Goal: Transaction & Acquisition: Obtain resource

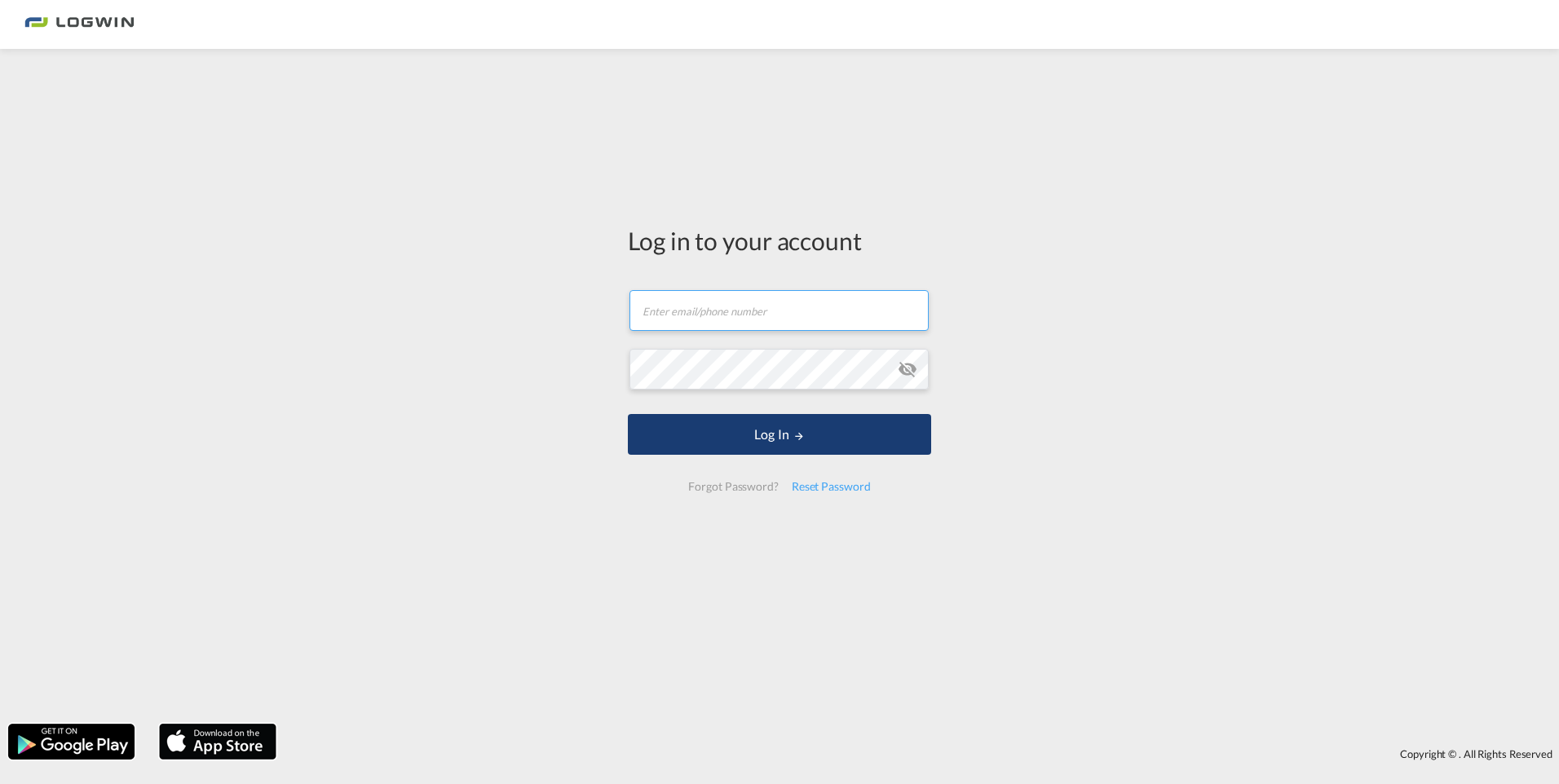
type input "[PERSON_NAME][EMAIL_ADDRESS][PERSON_NAME][DOMAIN_NAME]"
click at [722, 442] on button "Log In" at bounding box center [780, 434] width 303 height 41
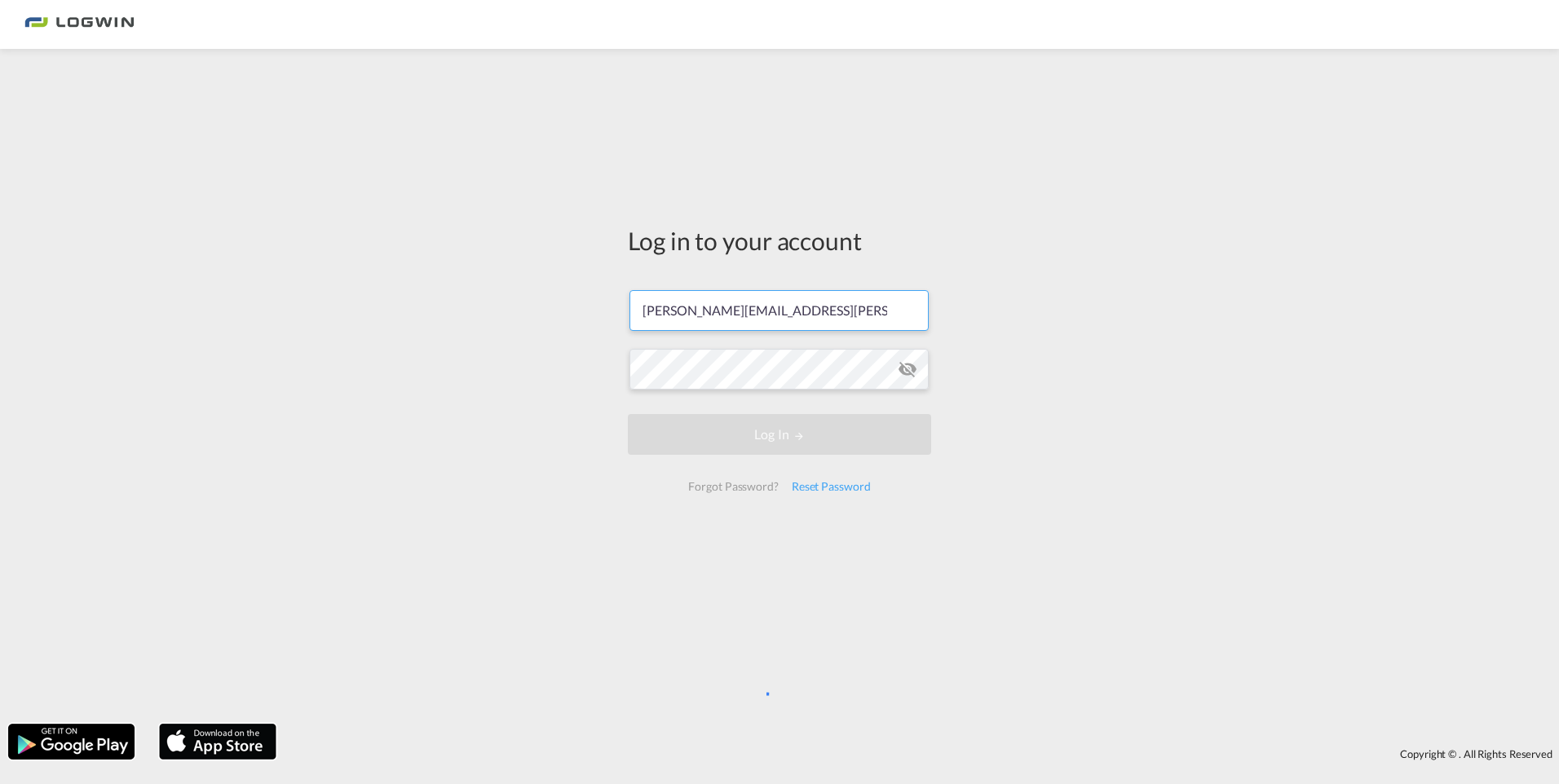
scroll to position [0, 7]
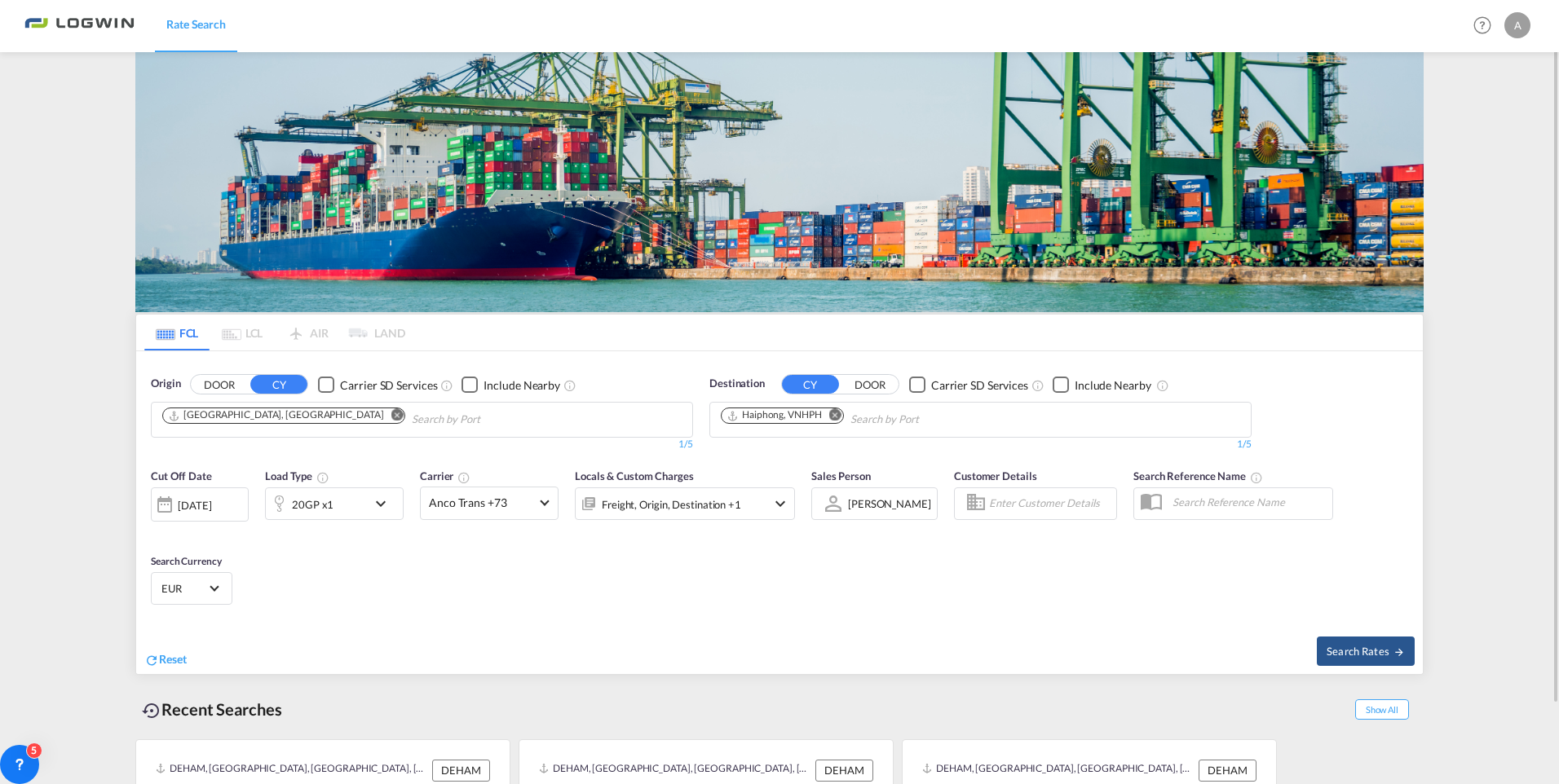
click at [834, 416] on md-icon "Remove" at bounding box center [835, 415] width 12 height 12
click at [769, 407] on body "Rate Search Rate Search Help Resources Product Release A My Profile Logout FCL …" at bounding box center [780, 392] width 1559 height 784
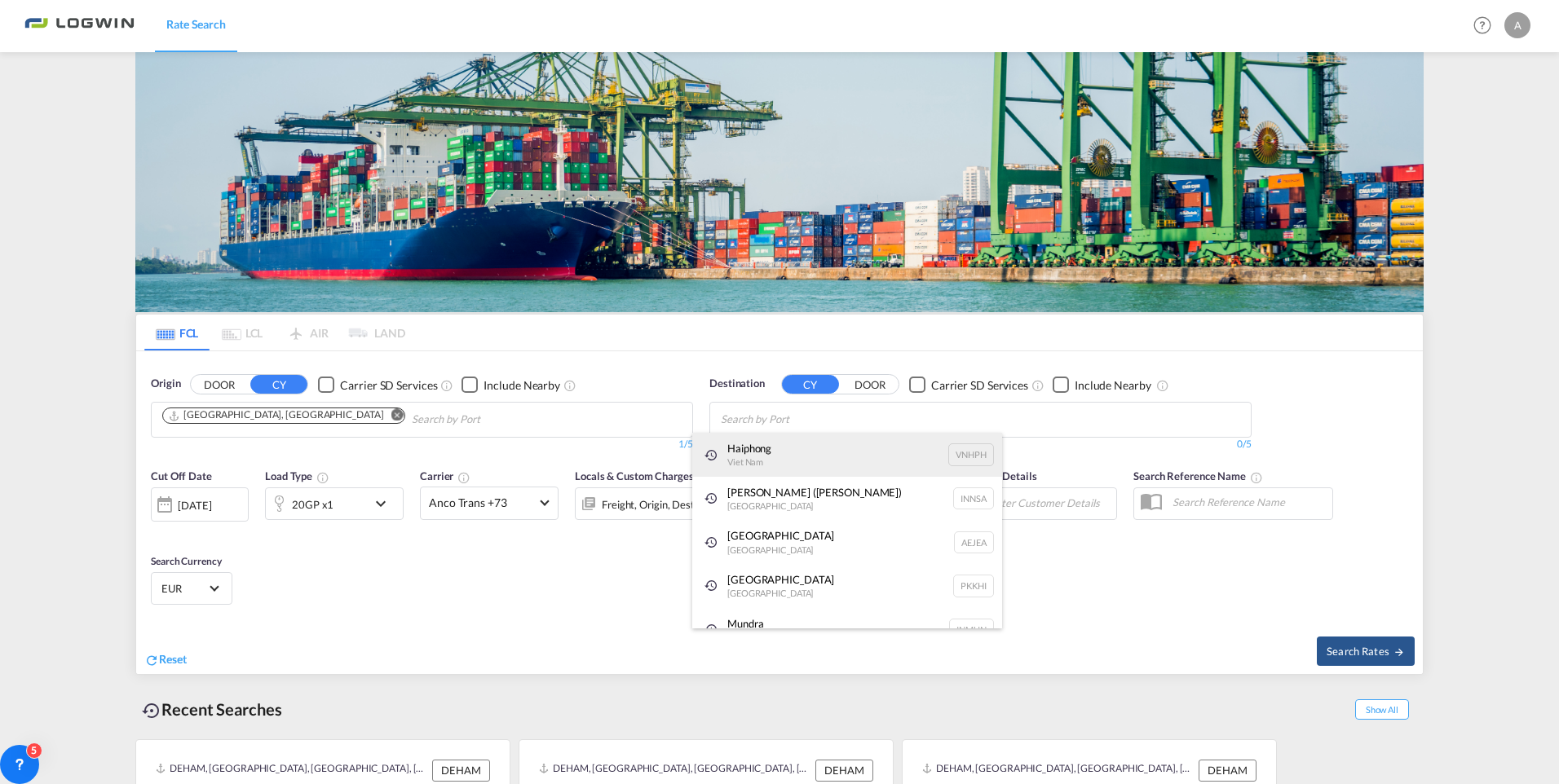
type input "v"
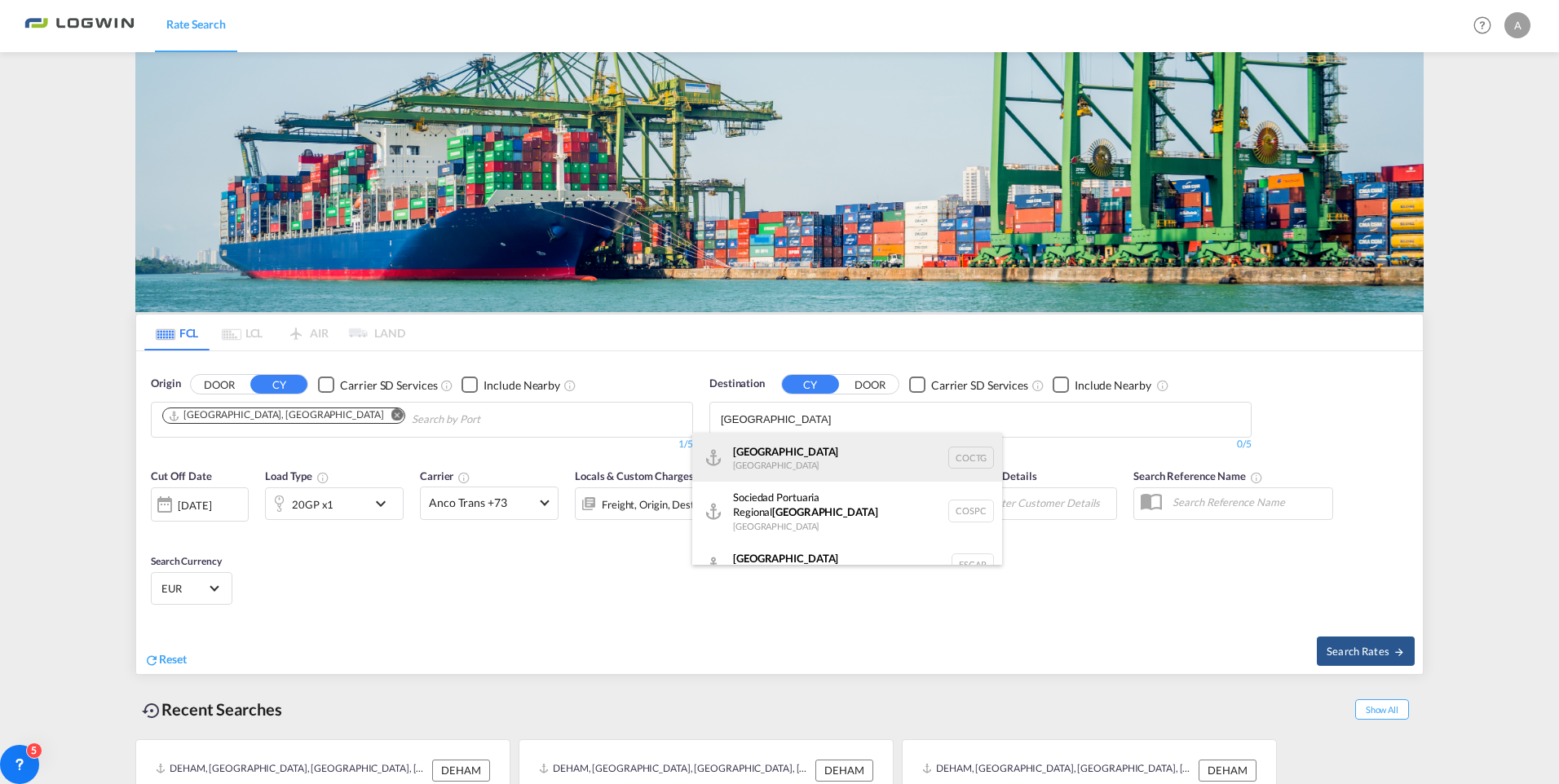
type input "[GEOGRAPHIC_DATA]"
click at [814, 466] on div "[GEOGRAPHIC_DATA] [GEOGRAPHIC_DATA] COCTG" at bounding box center [847, 457] width 309 height 49
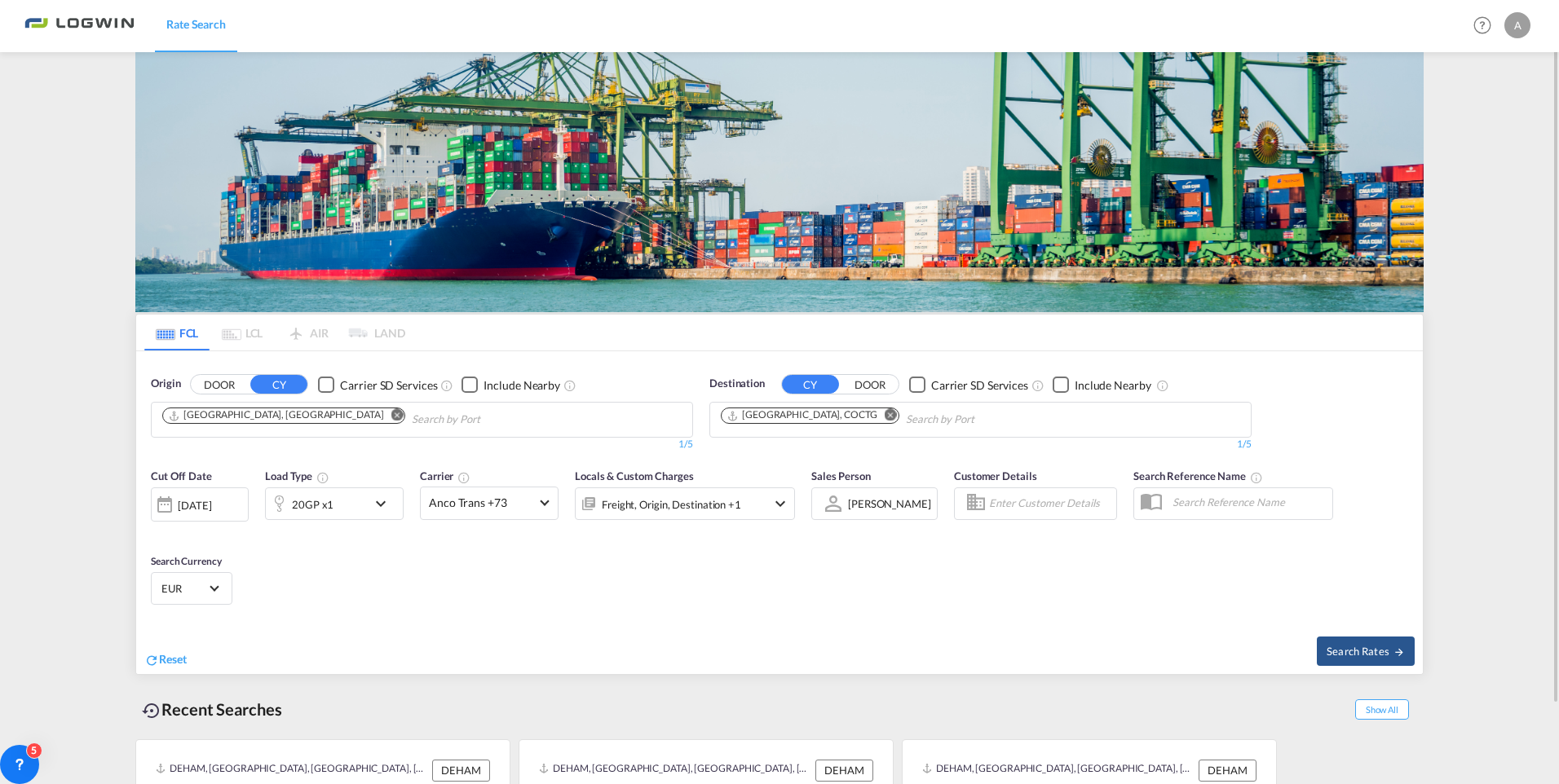
click at [212, 508] on div "[DATE]" at bounding box center [194, 505] width 33 height 15
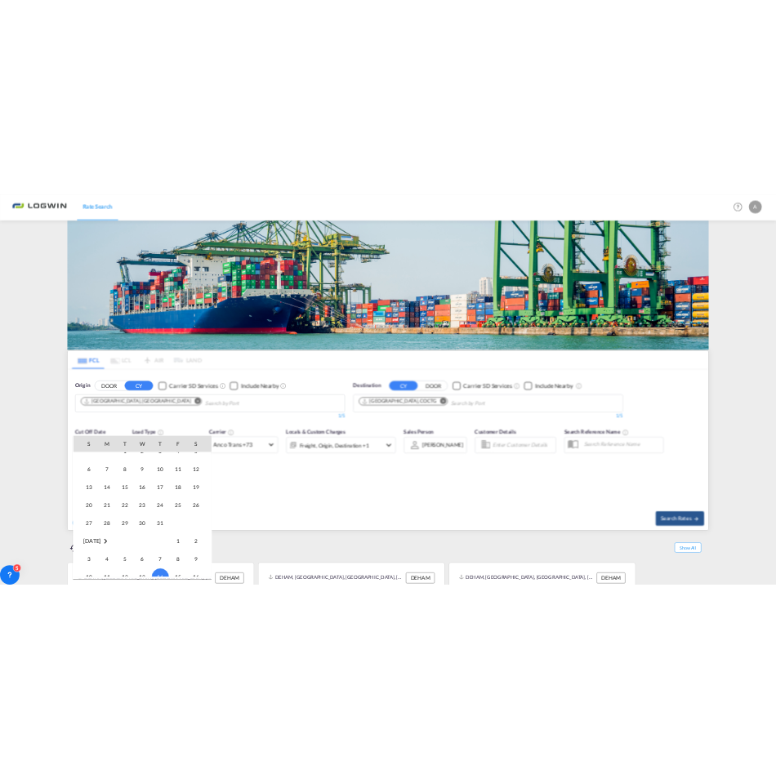
scroll to position [404, 0]
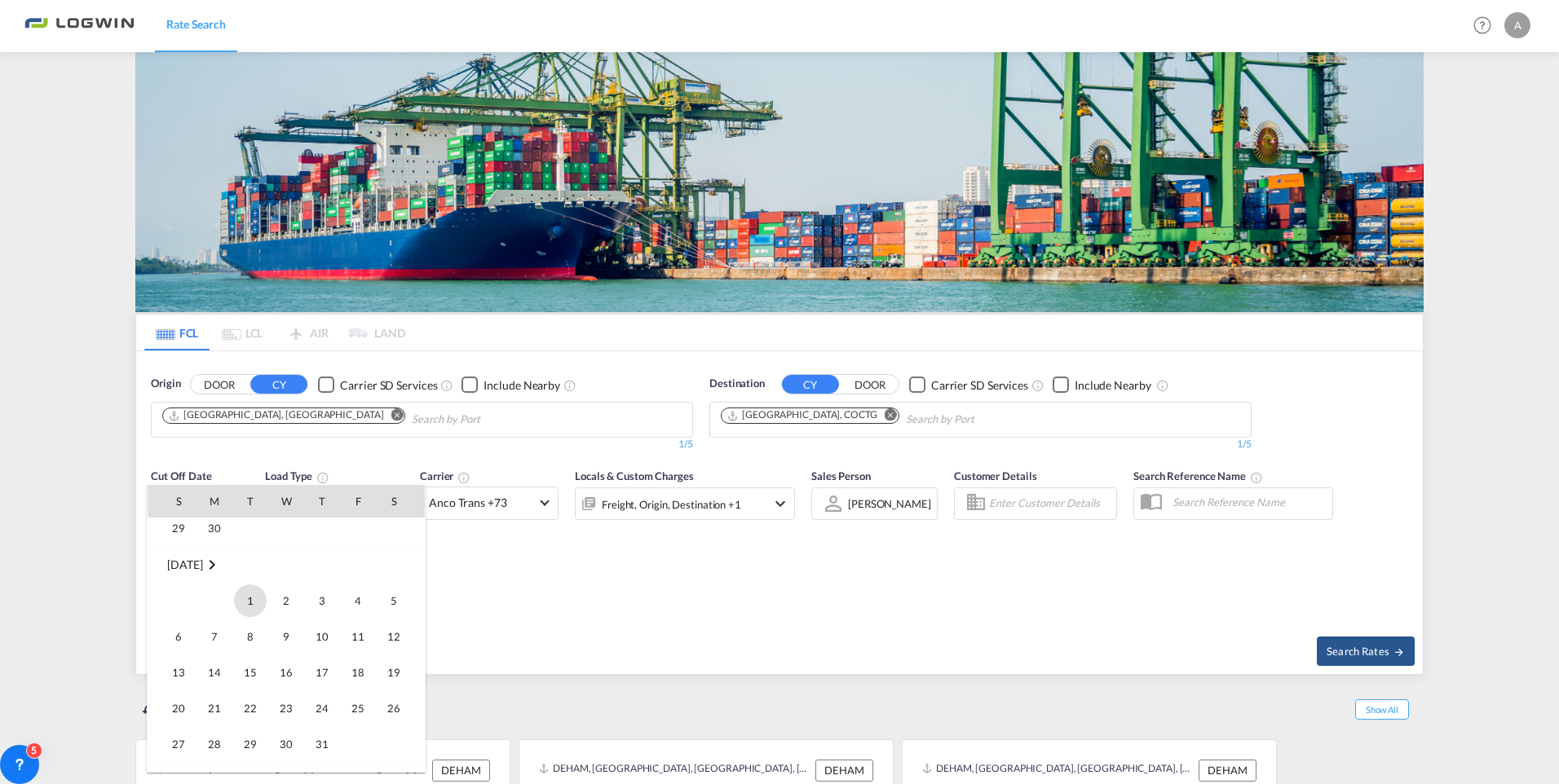
click at [248, 604] on span "1" at bounding box center [250, 600] width 33 height 33
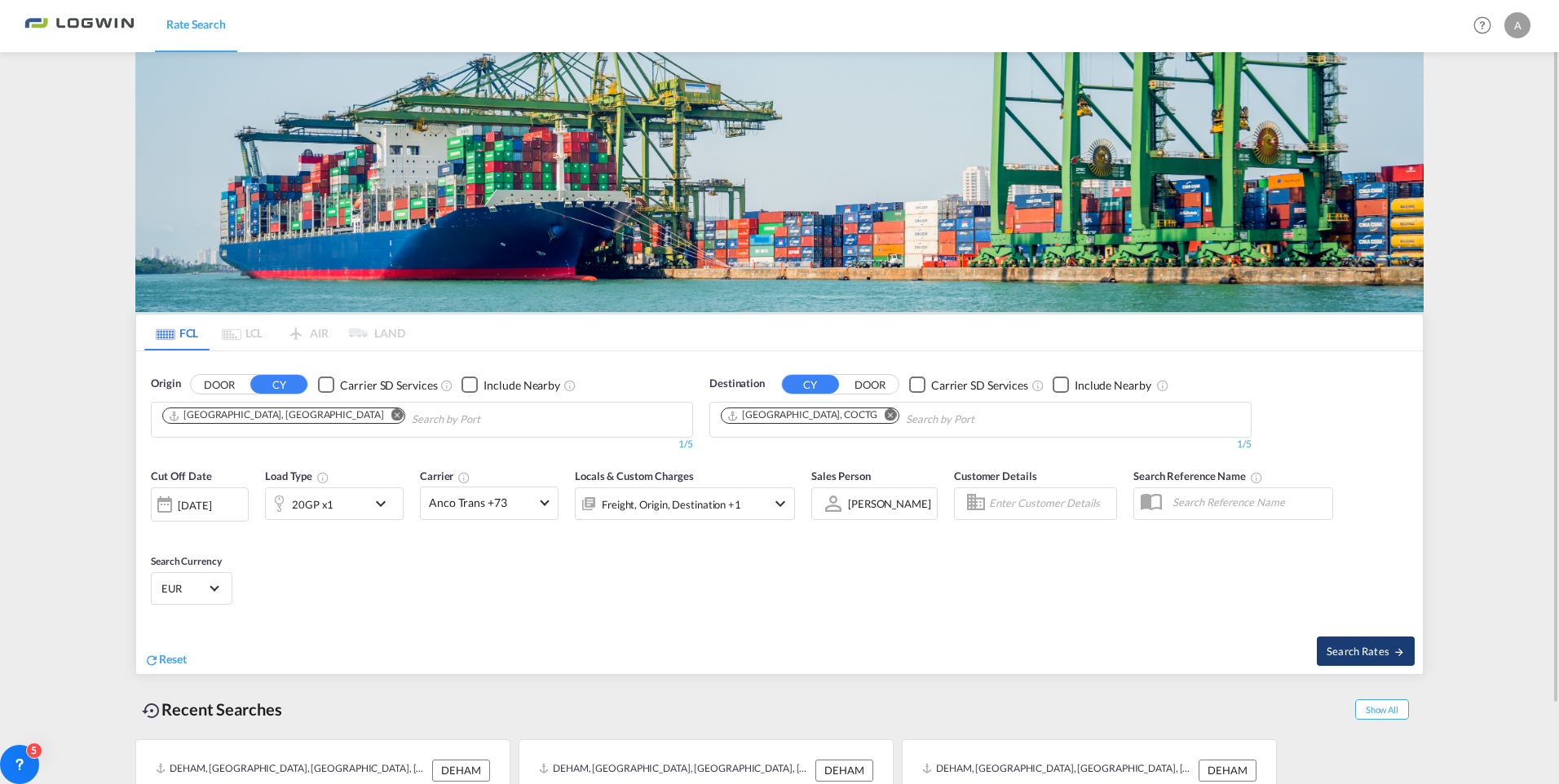
click at [1355, 642] on button "Search Rates" at bounding box center [1365, 650] width 98 height 29
type input "DEHAM to COCTG / [DATE]"
